Goal: Check status: Check status

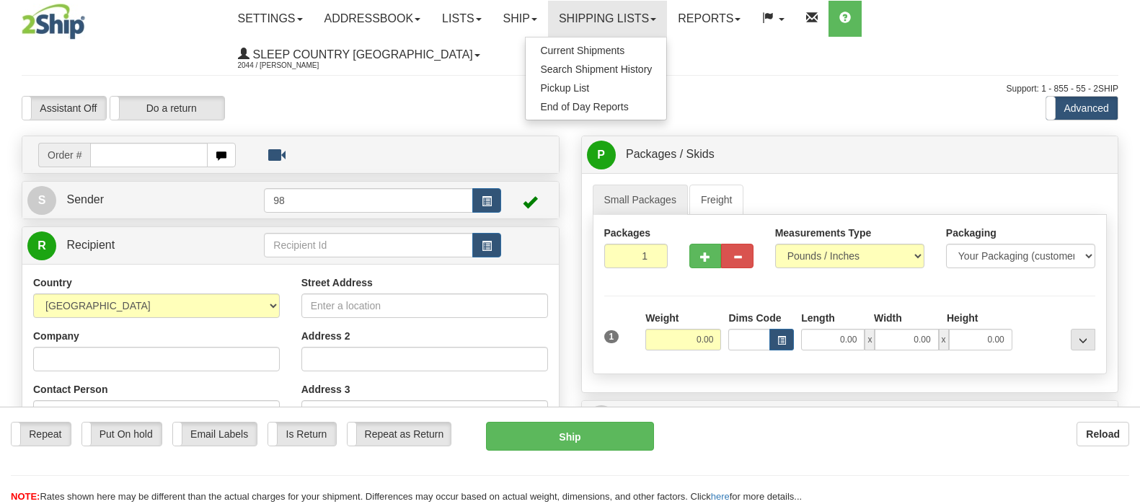
click at [652, 65] on span "Search Shipment History" at bounding box center [596, 69] width 112 height 12
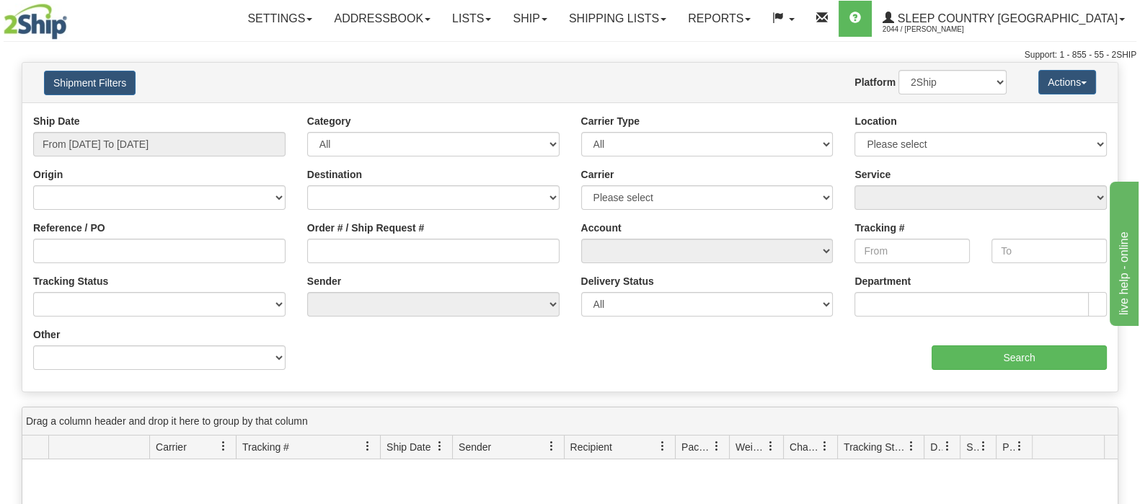
drag, startPoint x: 113, startPoint y: 128, endPoint x: 116, endPoint y: 136, distance: 7.8
click at [114, 132] on div "Ship Date From 09/15/2025 To 09/16/2025" at bounding box center [159, 135] width 252 height 43
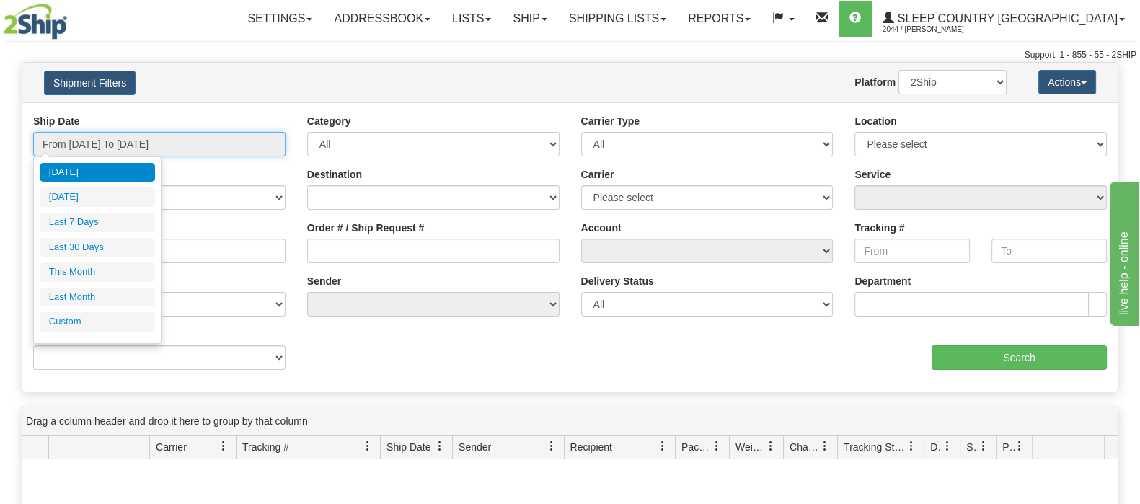
drag, startPoint x: 120, startPoint y: 140, endPoint x: 129, endPoint y: 172, distance: 33.6
click at [121, 141] on input "From 09/15/2025 To 09/16/2025" at bounding box center [159, 144] width 252 height 25
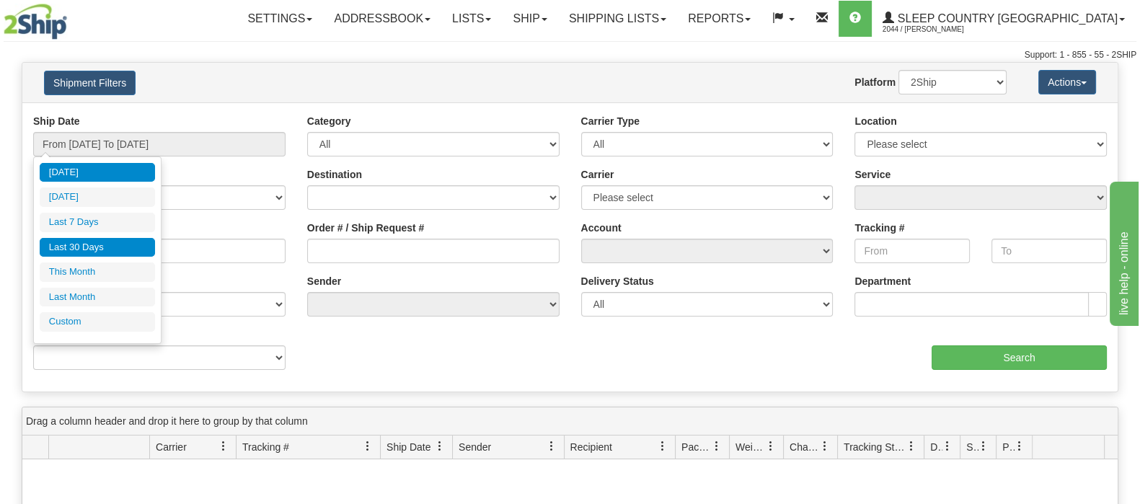
click at [105, 238] on li "Last 30 Days" at bounding box center [97, 247] width 115 height 19
type input "From 08/18/2025 To 09/16/2025"
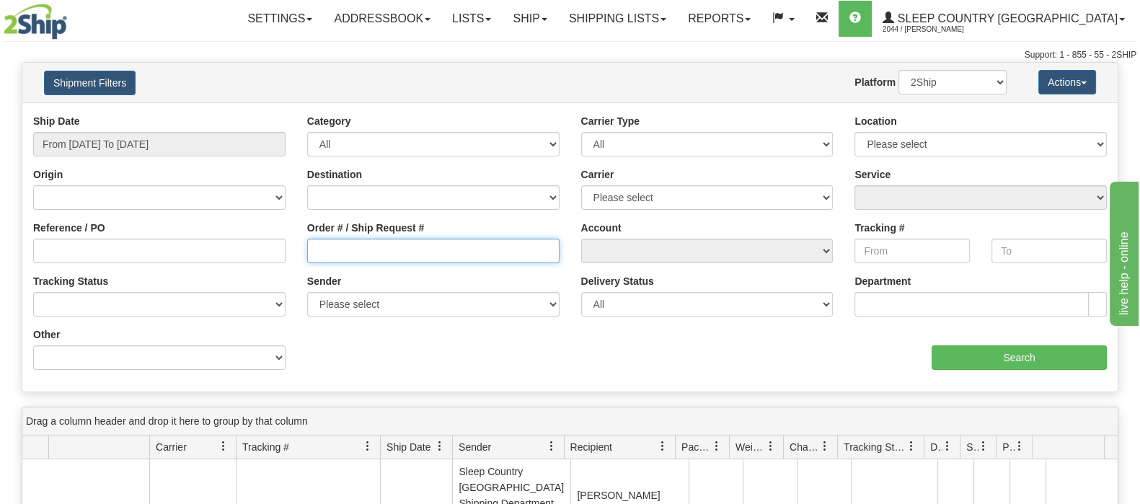
click at [409, 253] on input "Order # / Ship Request #" at bounding box center [433, 251] width 252 height 25
paste input "9002I092270"
type input "9002I092270"
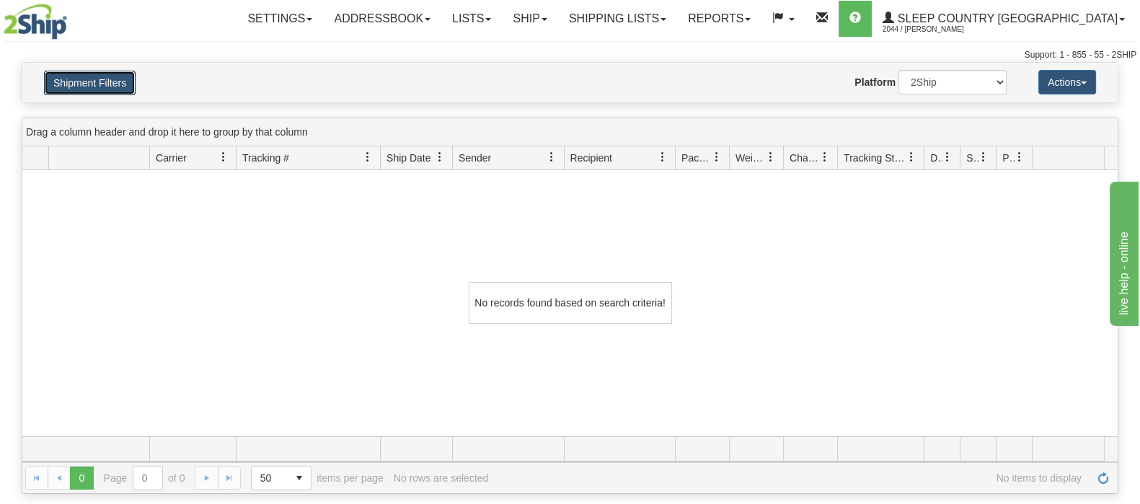
drag, startPoint x: 69, startPoint y: 84, endPoint x: 307, endPoint y: 175, distance: 254.5
click at [69, 85] on button "Shipment Filters" at bounding box center [90, 83] width 92 height 25
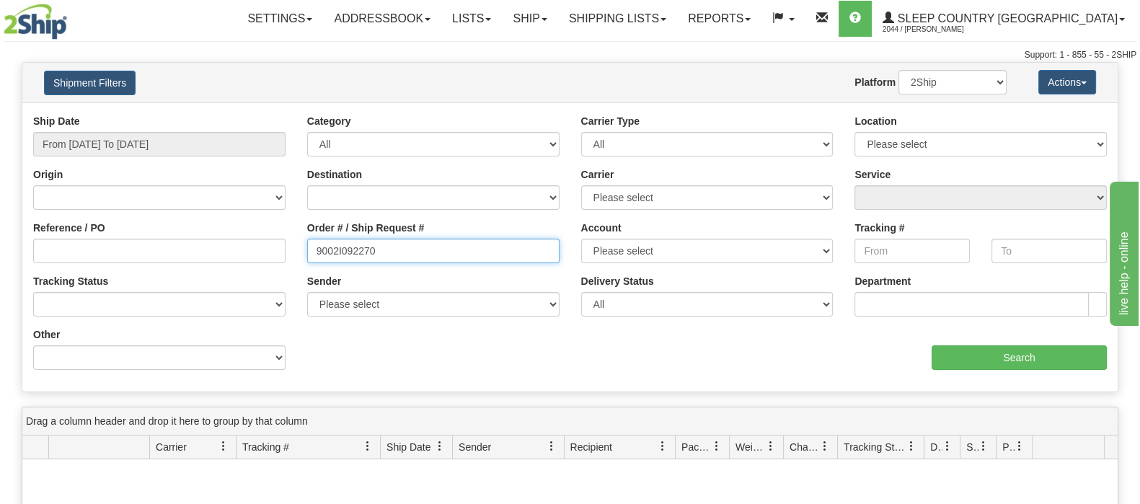
drag, startPoint x: 343, startPoint y: 251, endPoint x: 290, endPoint y: 250, distance: 52.7
click at [290, 114] on div "Reference / PO Order # / Ship Request # 9002I092270 Account Please select Canad…" at bounding box center [570, 114] width 1096 height 0
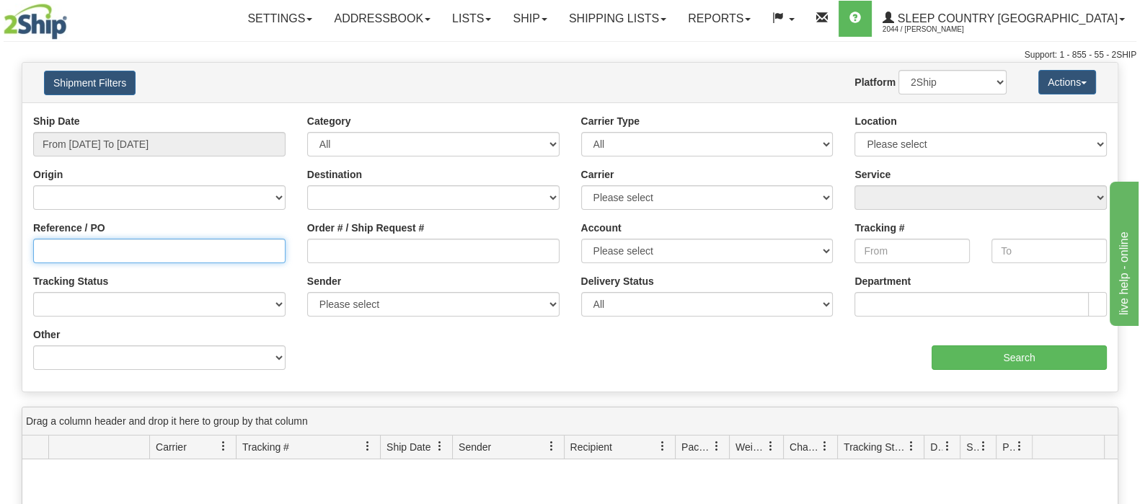
click at [243, 248] on input "Reference / PO" at bounding box center [159, 251] width 252 height 25
paste input "9002I092270"
type input "9002I092270"
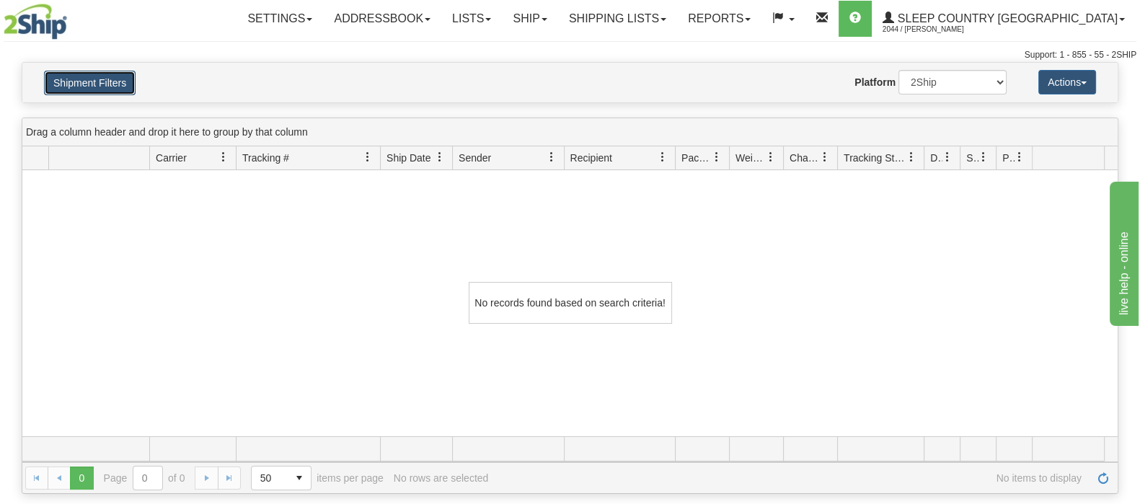
click at [74, 76] on button "Shipment Filters" at bounding box center [90, 83] width 92 height 25
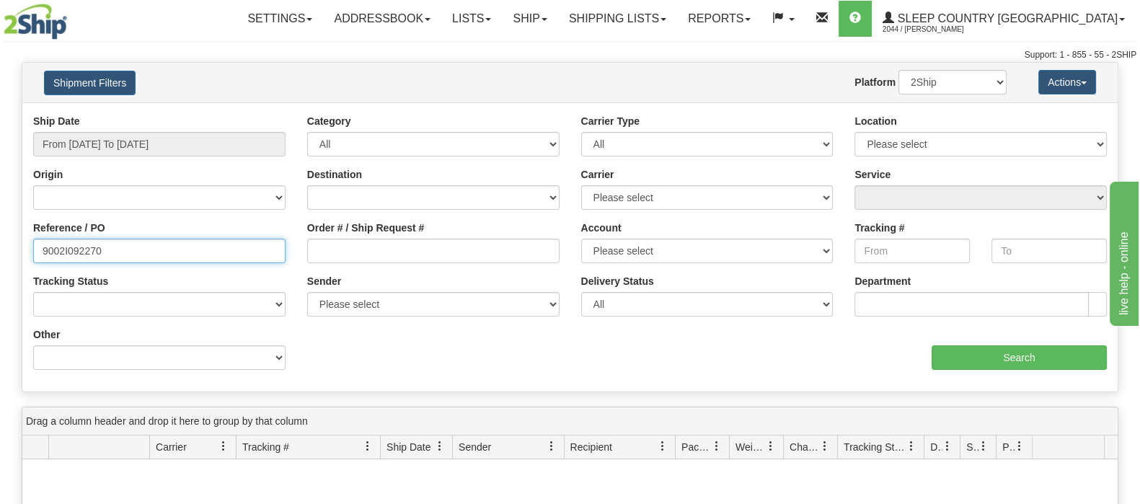
drag, startPoint x: 113, startPoint y: 246, endPoint x: -27, endPoint y: 216, distance: 143.2
click at [0, 216] on html "Upgrade Account Cancel Toggle navigation Settings New Senders" at bounding box center [570, 252] width 1140 height 504
